Goal: Information Seeking & Learning: Understand process/instructions

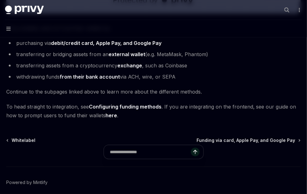
scroll to position [355, 0]
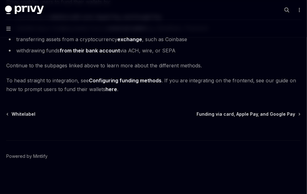
click at [124, 82] on link "Configuring funding methods" at bounding box center [125, 80] width 72 height 7
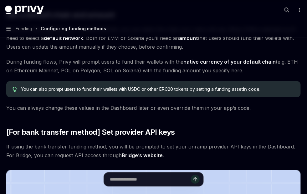
scroll to position [456, 0]
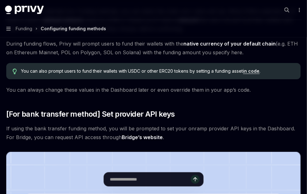
type textarea "*"
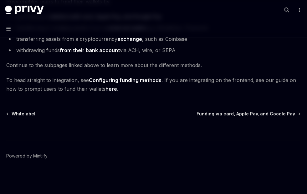
scroll to position [355, 0]
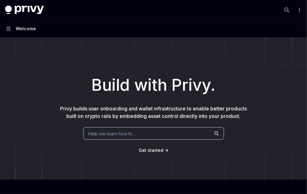
click at [11, 27] on button "Navigation Welcome" at bounding box center [153, 28] width 307 height 17
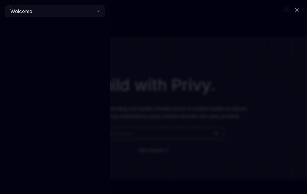
click at [104, 8] on button "Welcome" at bounding box center [55, 11] width 100 height 12
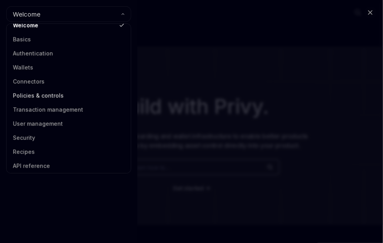
scroll to position [8, 0]
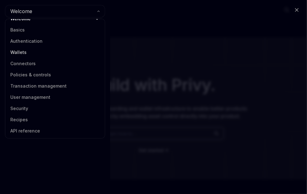
click at [26, 53] on link "Wallets" at bounding box center [55, 52] width 96 height 11
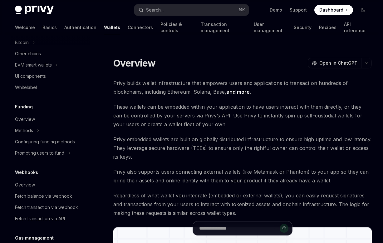
scroll to position [196, 0]
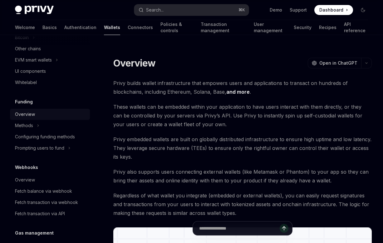
click at [39, 117] on div "Overview" at bounding box center [50, 114] width 71 height 7
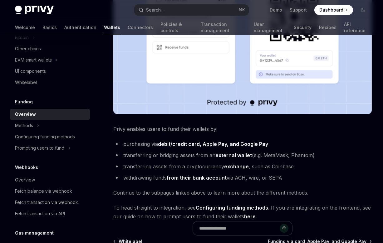
scroll to position [279, 0]
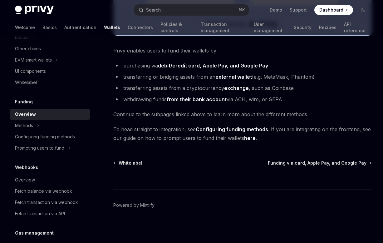
click at [241, 129] on link "Configuring funding methods" at bounding box center [232, 129] width 72 height 7
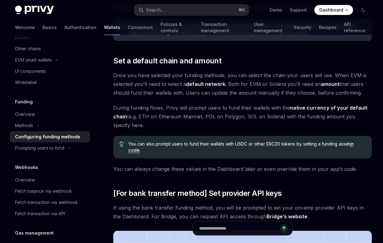
scroll to position [372, 0]
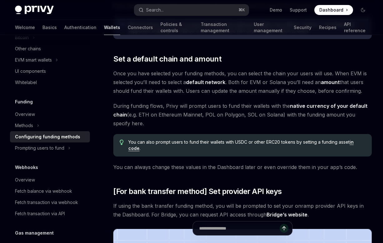
click at [306, 142] on link "in code" at bounding box center [241, 145] width 226 height 12
type textarea "*"
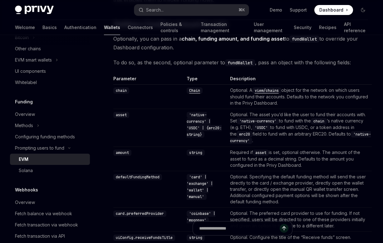
scroll to position [539, 0]
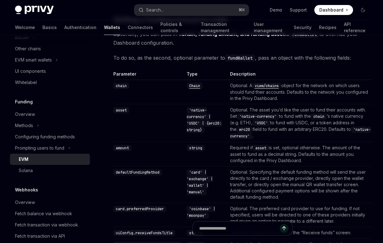
click at [120, 107] on code "asset" at bounding box center [121, 110] width 16 height 6
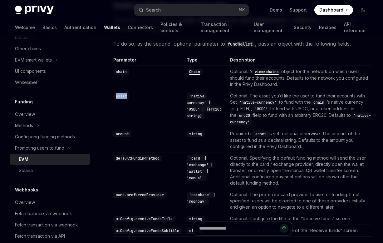
scroll to position [553, 0]
click at [189, 152] on td "'card' | 'exchange' | 'wallet' | 'manual'" at bounding box center [205, 170] width 43 height 37
